Goal: Information Seeking & Learning: Learn about a topic

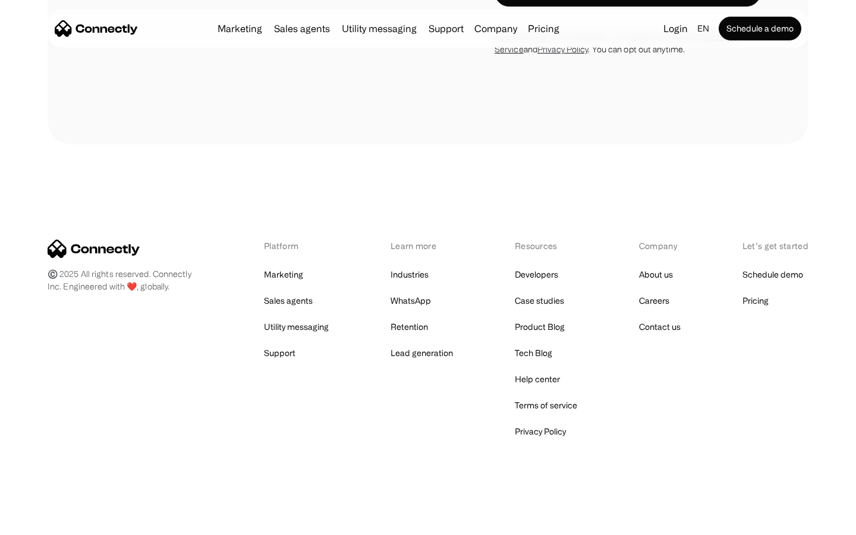
scroll to position [480, 0]
